Goal: Check status

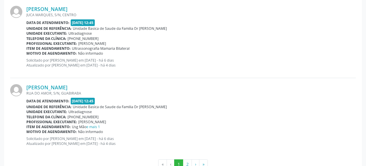
scroll to position [1213, 0]
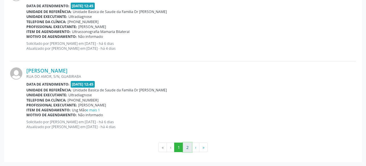
click at [188, 147] on button "2" at bounding box center [187, 148] width 9 height 10
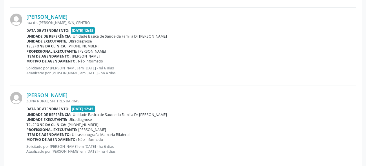
scroll to position [0, 0]
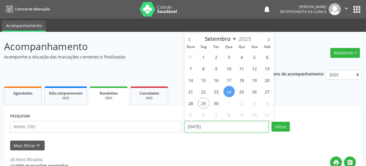
click at [196, 127] on input "[DATE]" at bounding box center [227, 127] width 84 height 12
click at [255, 92] on span "26" at bounding box center [254, 91] width 11 height 11
type input "[DATE]"
click at [255, 92] on span "26" at bounding box center [254, 91] width 11 height 11
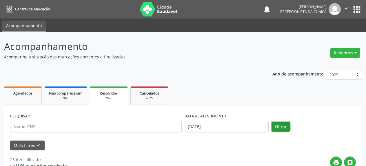
click at [278, 130] on button "Filtrar" at bounding box center [281, 127] width 18 height 10
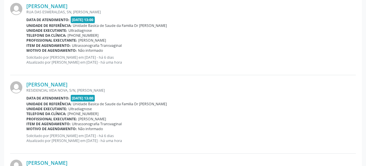
scroll to position [1035, 0]
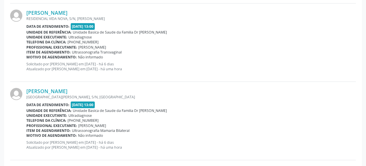
drag, startPoint x: 366, startPoint y: 144, endPoint x: 371, endPoint y: 14, distance: 130.5
click at [229, 91] on div "[PERSON_NAME]" at bounding box center [191, 91] width 330 height 6
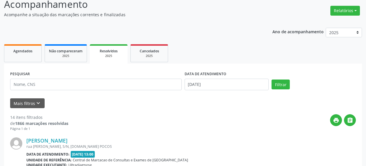
scroll to position [0, 0]
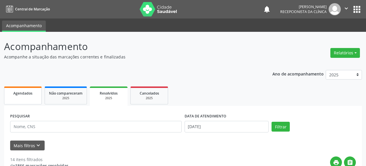
click at [18, 99] on link "Agendados" at bounding box center [23, 96] width 38 height 18
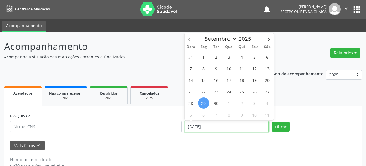
click at [201, 128] on input "[DATE]" at bounding box center [227, 127] width 84 height 12
click at [203, 103] on span "29" at bounding box center [203, 103] width 11 height 11
type input "[DATE]"
click at [203, 103] on span "29" at bounding box center [203, 103] width 11 height 11
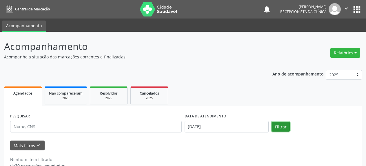
click at [281, 128] on button "Filtrar" at bounding box center [281, 127] width 18 height 10
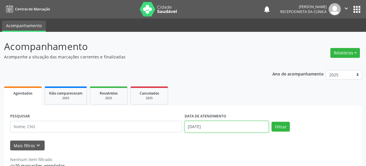
click at [213, 128] on input "[DATE]" at bounding box center [227, 127] width 84 height 12
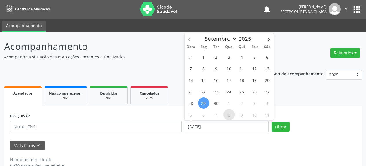
click at [230, 115] on span "8" at bounding box center [229, 114] width 11 height 11
type input "[DATE]"
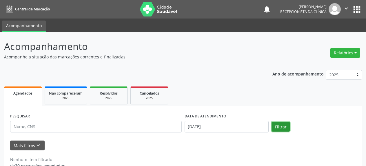
click at [283, 127] on button "Filtrar" at bounding box center [281, 127] width 18 height 10
